Goal: Task Accomplishment & Management: Manage account settings

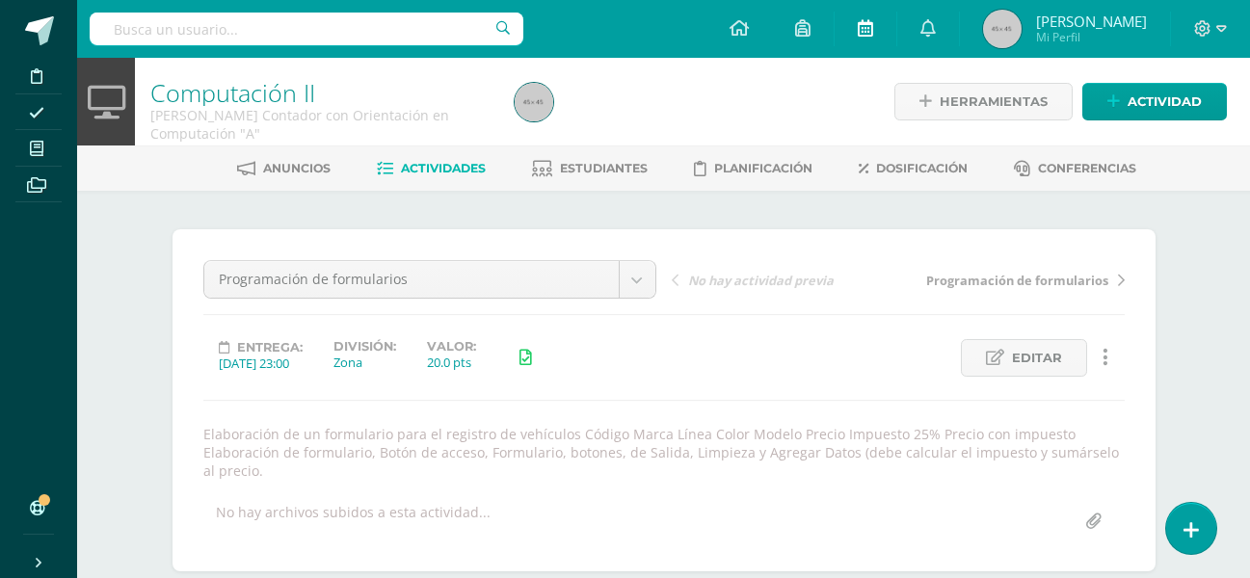
click at [1024, 358] on span "Editar" at bounding box center [1037, 358] width 50 height 36
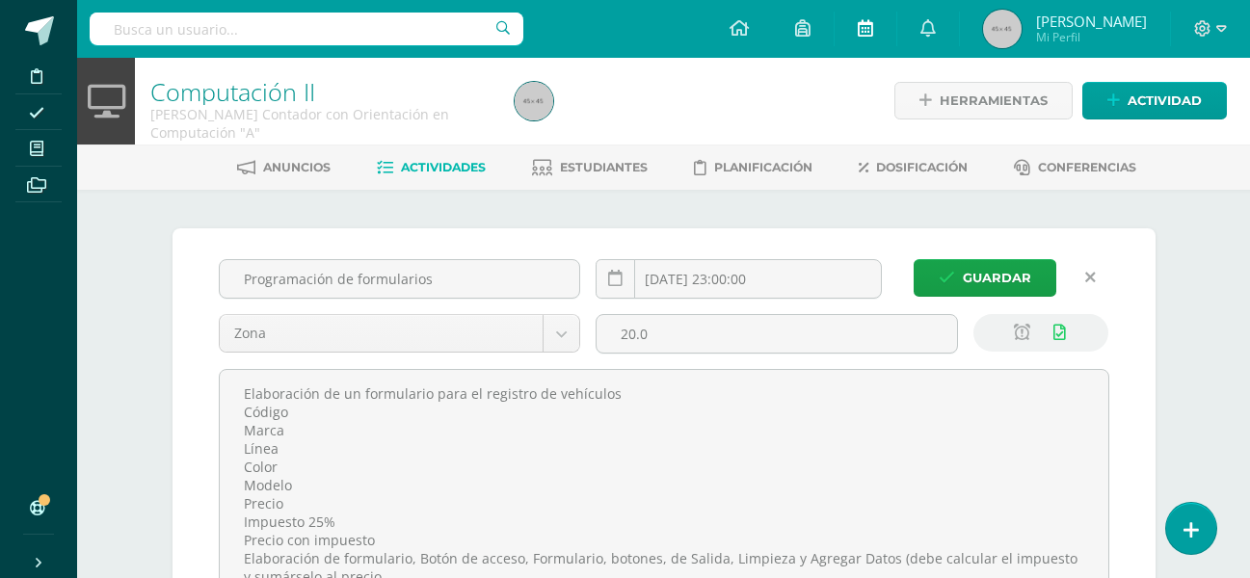
scroll to position [2, 0]
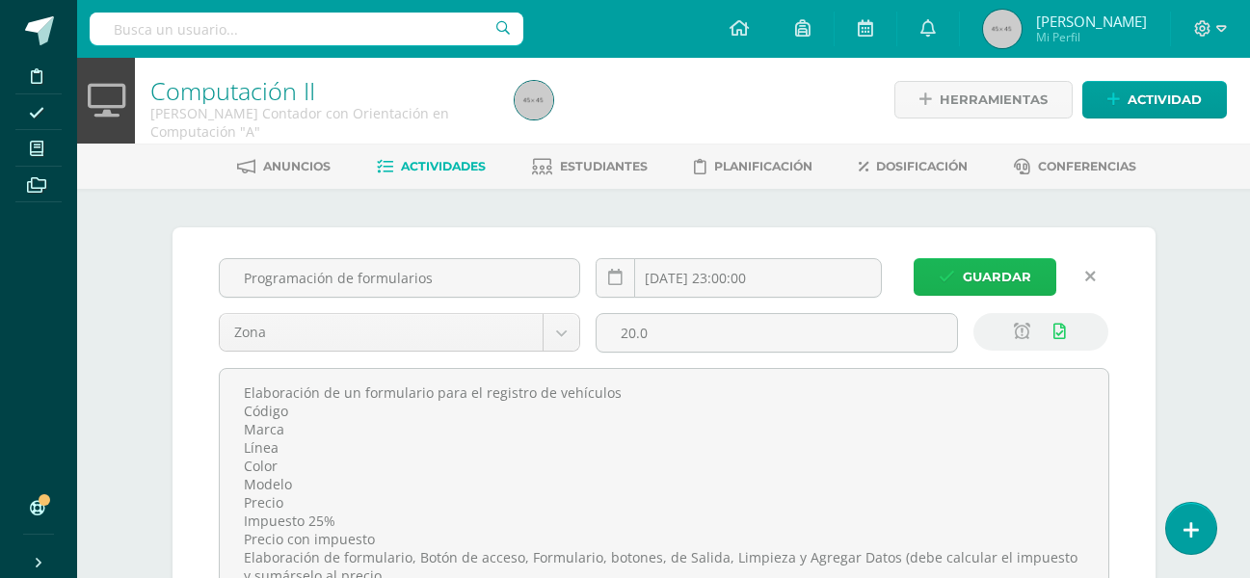
click at [983, 278] on span "Guardar" at bounding box center [997, 277] width 68 height 36
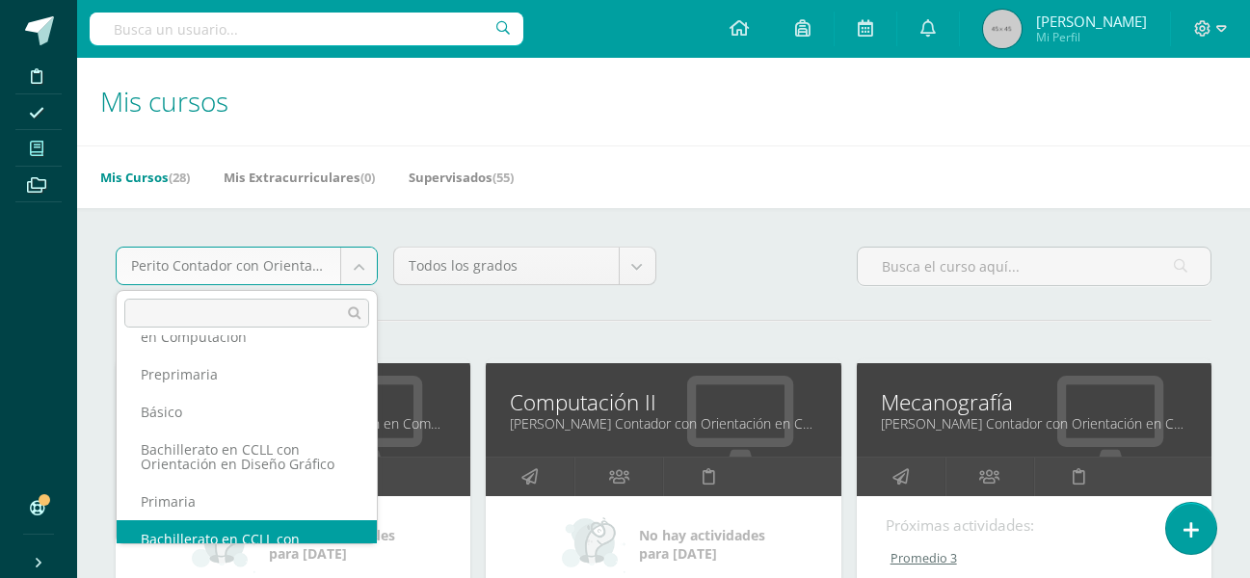
scroll to position [106, 0]
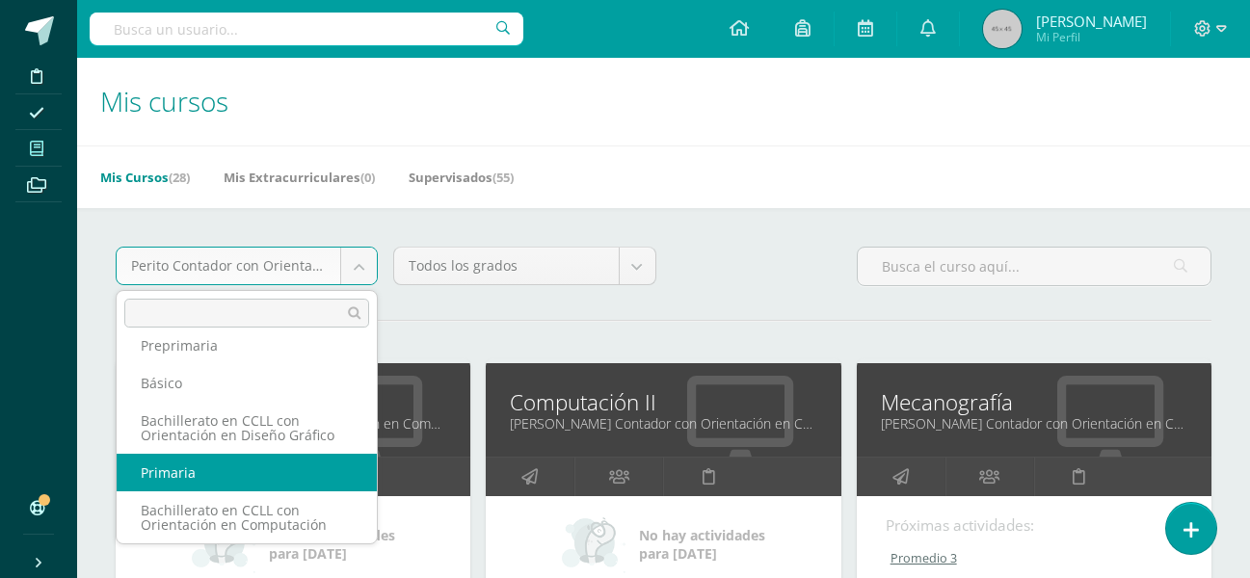
select select "2"
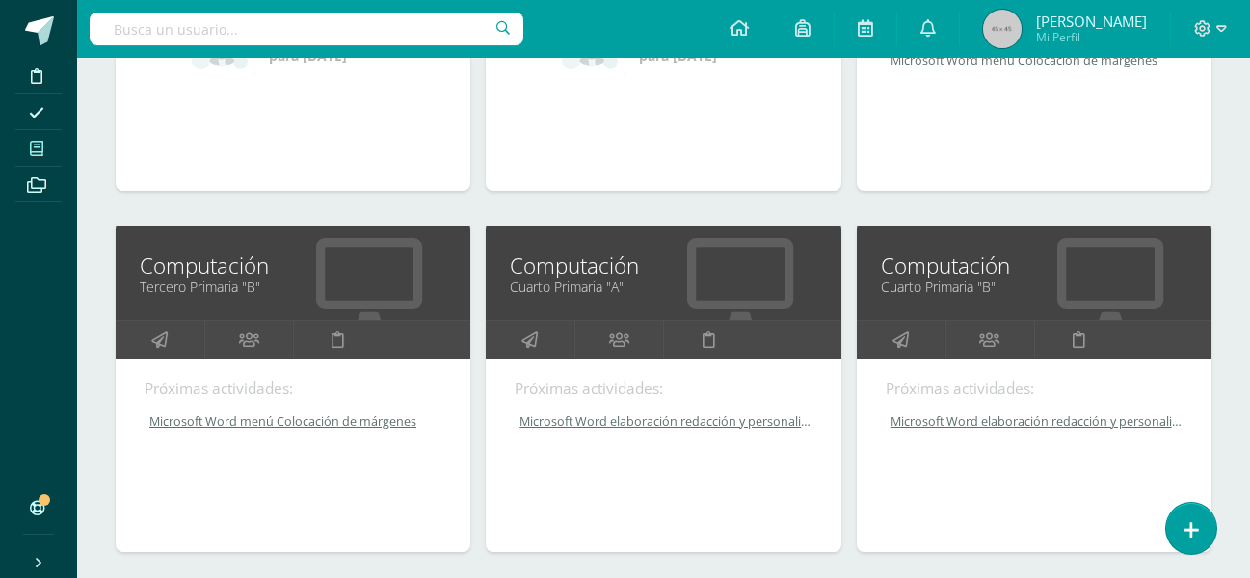
scroll to position [936, 0]
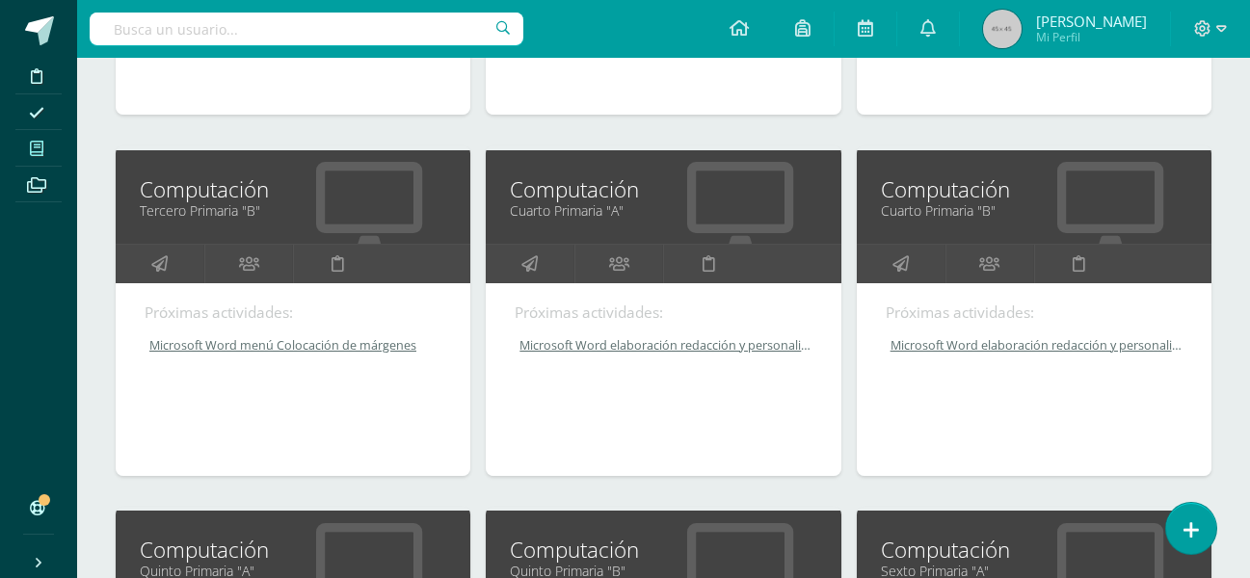
click at [229, 544] on link "Computación" at bounding box center [293, 550] width 306 height 30
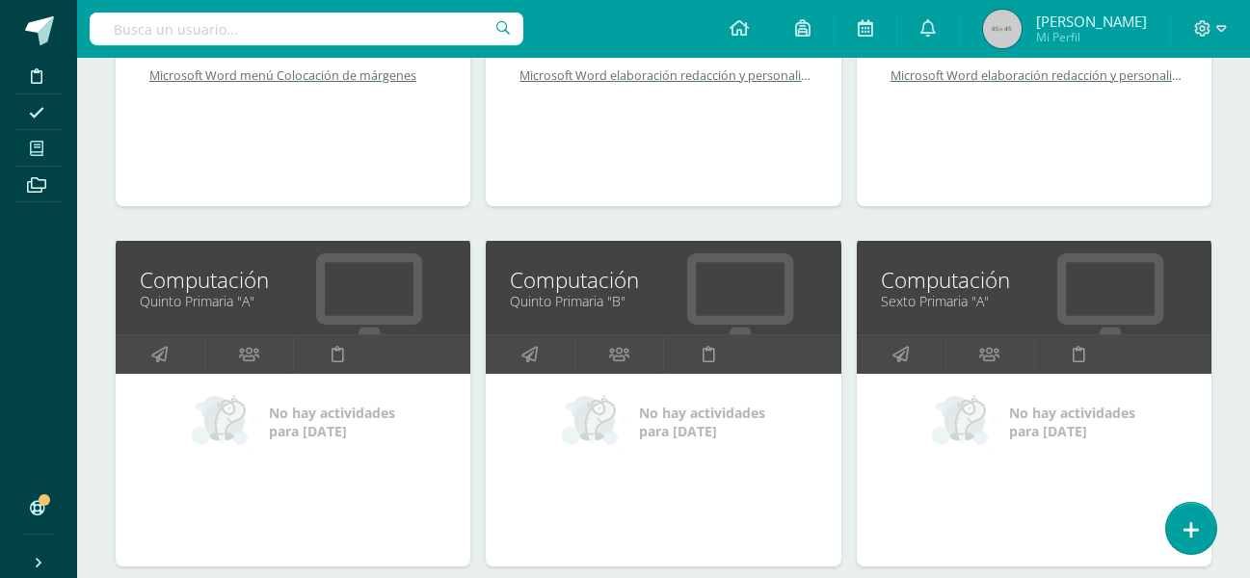
scroll to position [1237, 0]
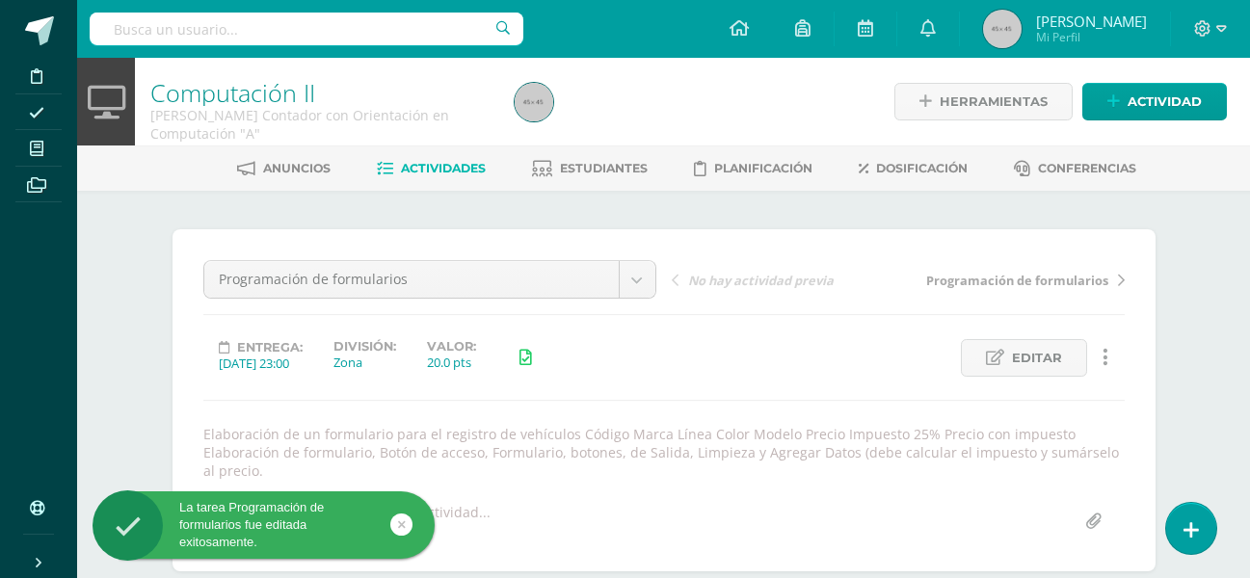
scroll to position [1, 0]
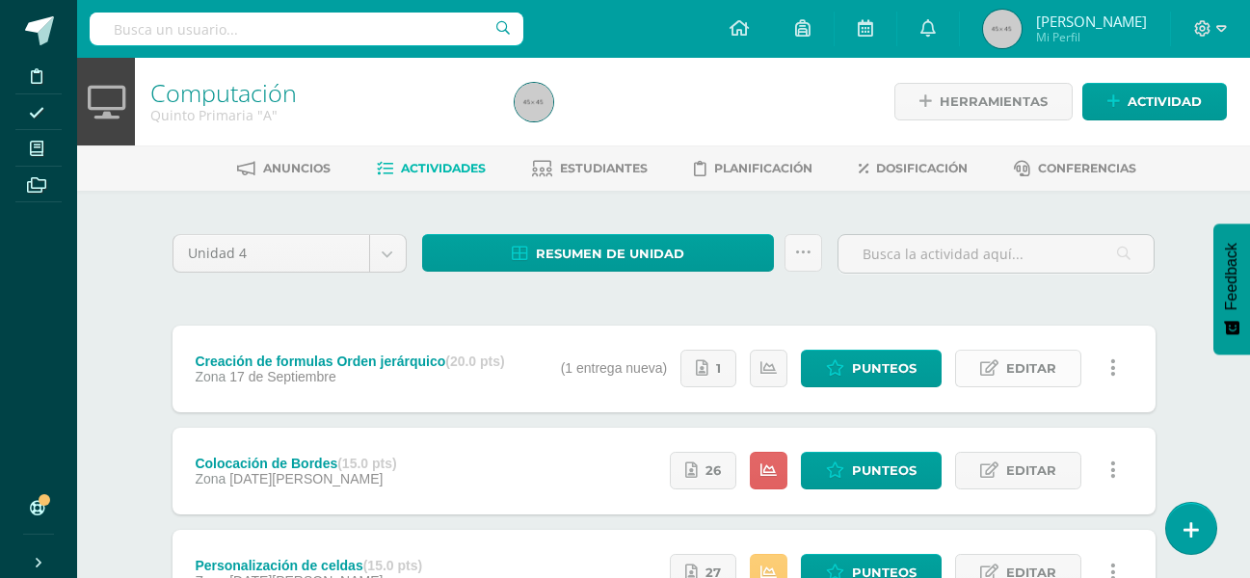
click at [1039, 383] on span "Editar" at bounding box center [1031, 369] width 50 height 36
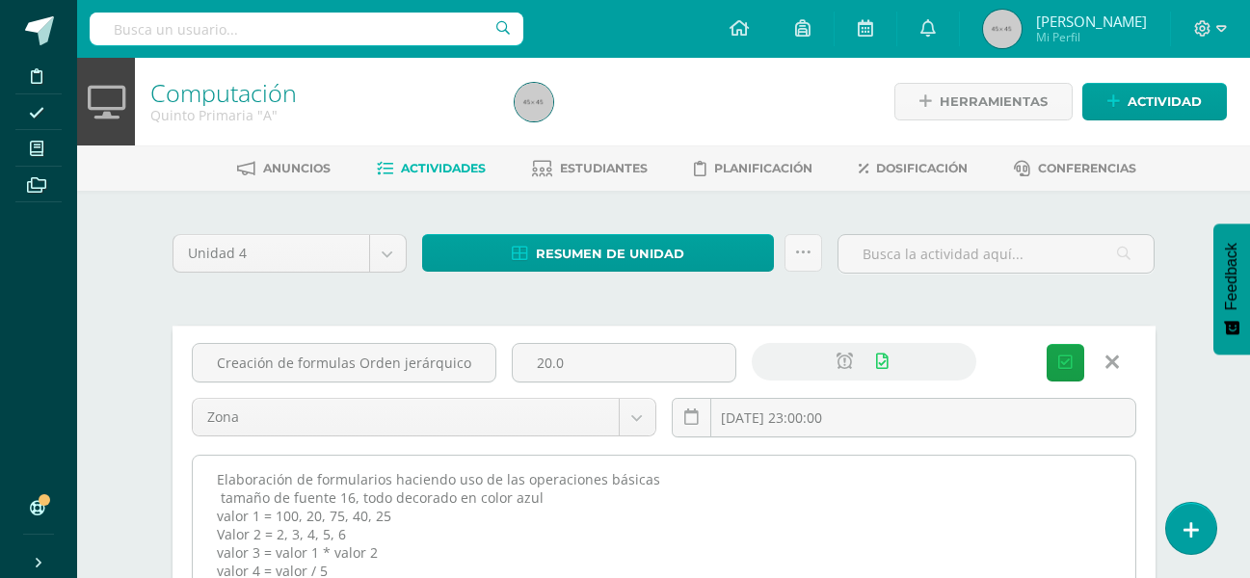
click at [305, 571] on textarea "Elaboración de formularios haciendo uso de las operaciones básicas tamaño de fu…" at bounding box center [664, 562] width 942 height 212
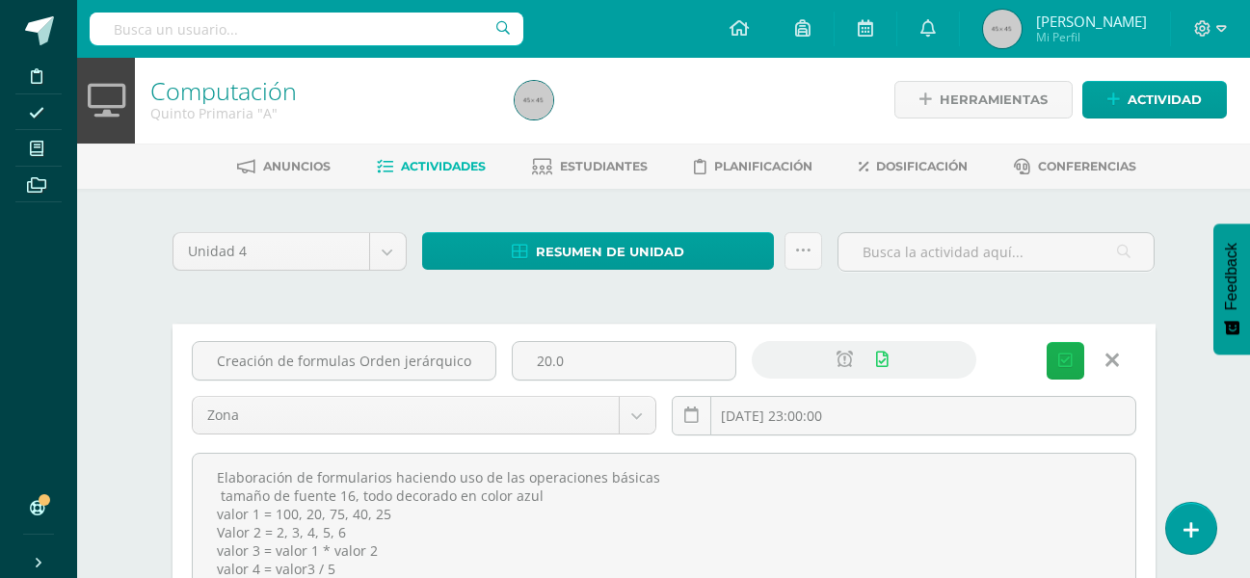
type textarea "Elaboración de formularios haciendo uso de las operaciones básicas tamaño de fu…"
click at [0, 0] on span "Guardar" at bounding box center [0, 0] width 0 height 0
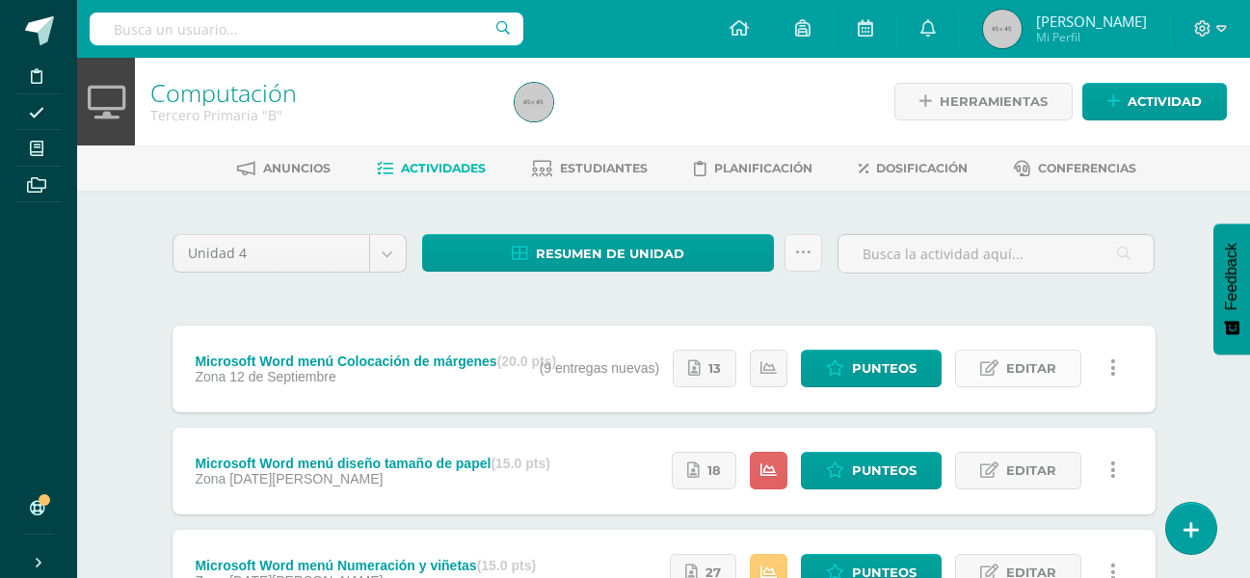
click at [1027, 359] on span "Editar" at bounding box center [1031, 369] width 50 height 36
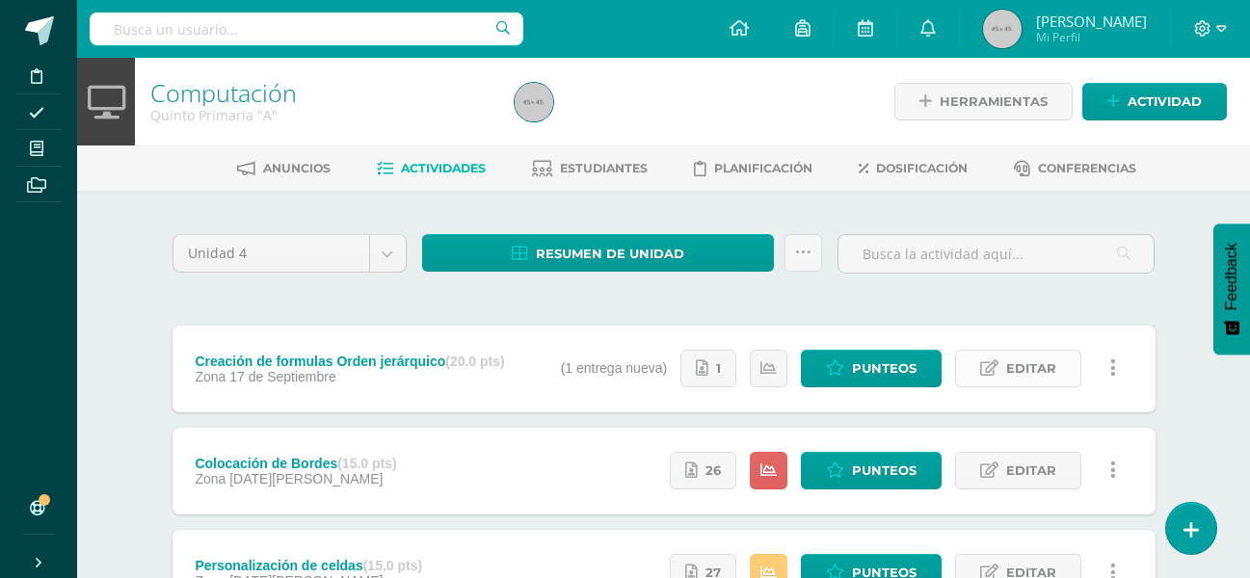
click at [1014, 358] on span "Editar" at bounding box center [1031, 369] width 50 height 36
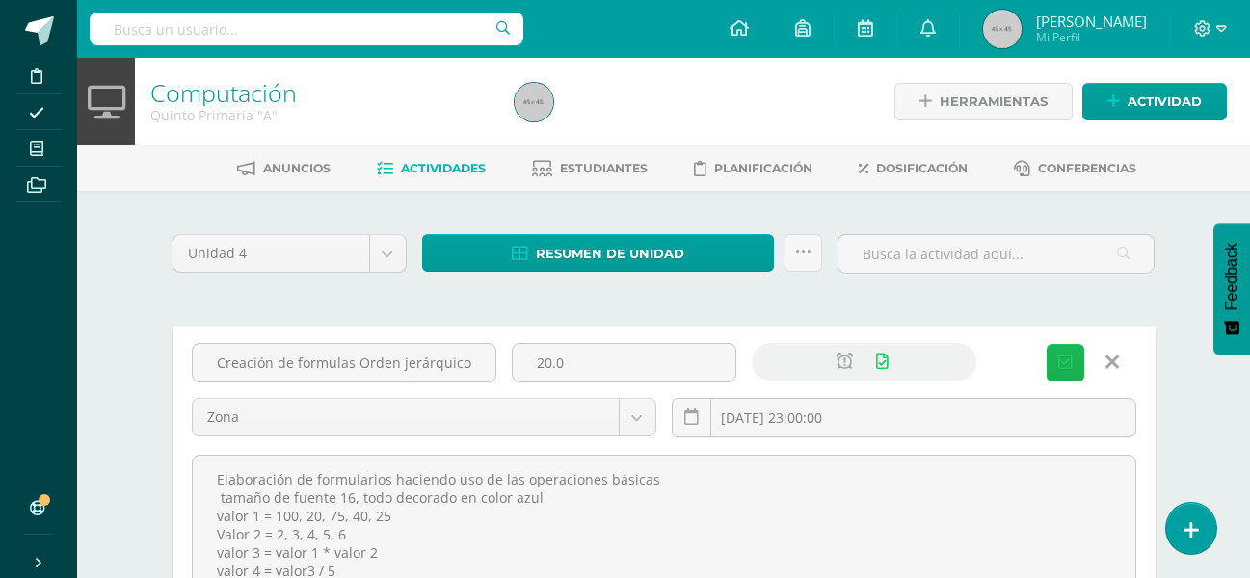
click at [0, 0] on span "Guardar" at bounding box center [0, 0] width 0 height 0
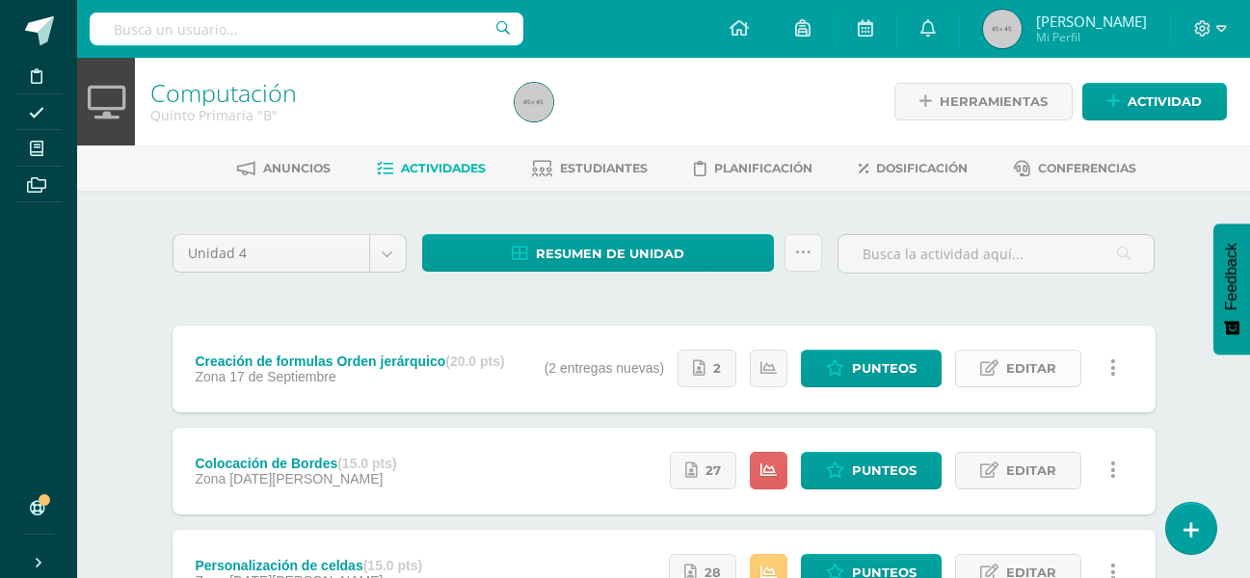
click at [1039, 376] on span "Editar" at bounding box center [1031, 369] width 50 height 36
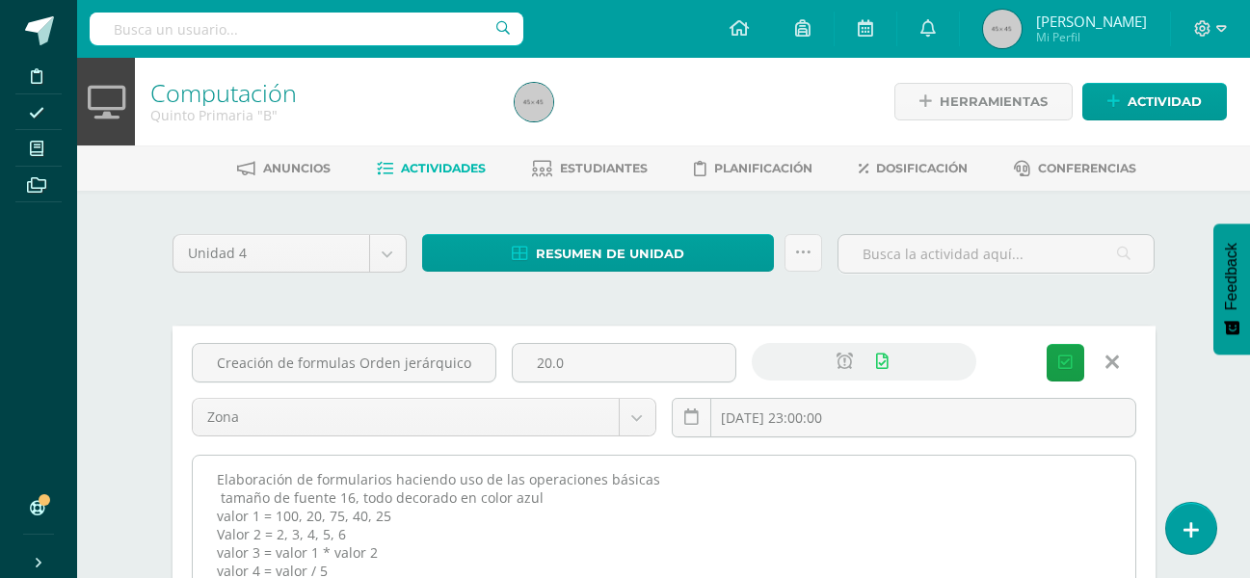
click at [305, 569] on textarea "Elaboración de formularios haciendo uso de las operaciones básicas tamaño de fu…" at bounding box center [664, 562] width 942 height 212
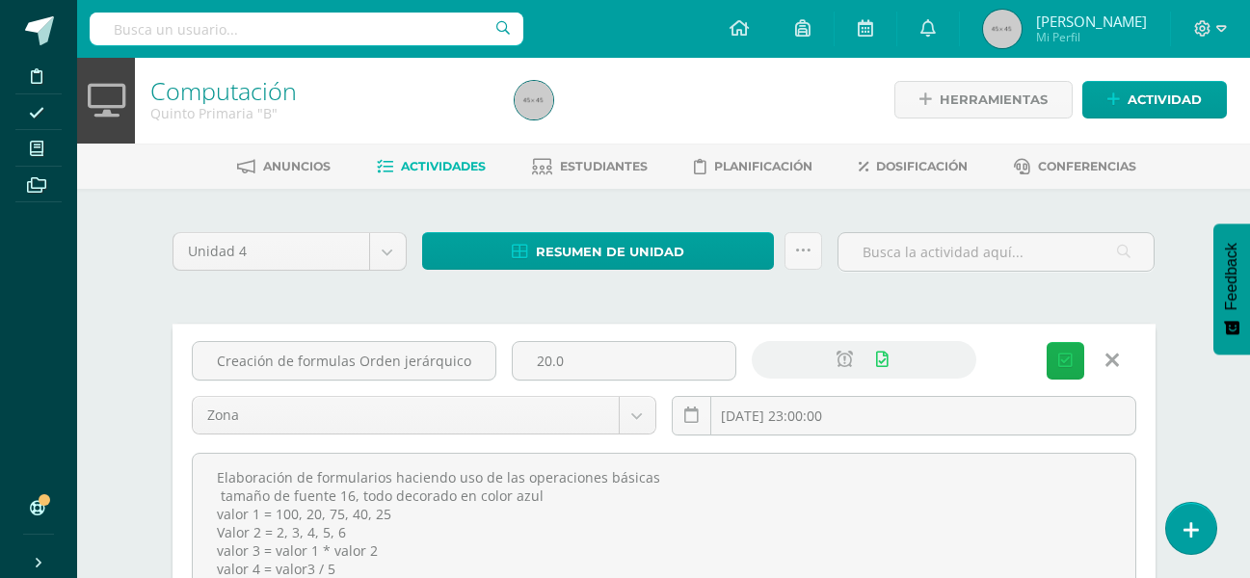
type textarea "Elaboración de formularios haciendo uso de las operaciones básicas tamaño de fu…"
click at [0, 0] on span "Guardar" at bounding box center [0, 0] width 0 height 0
